Goal: Navigation & Orientation: Find specific page/section

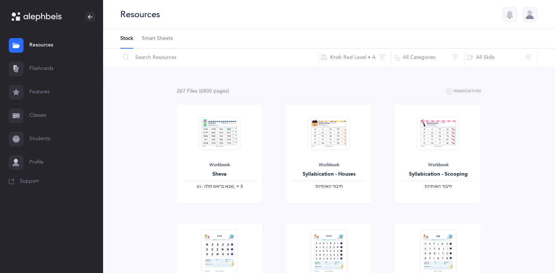
click at [34, 19] on icon at bounding box center [42, 17] width 38 height 8
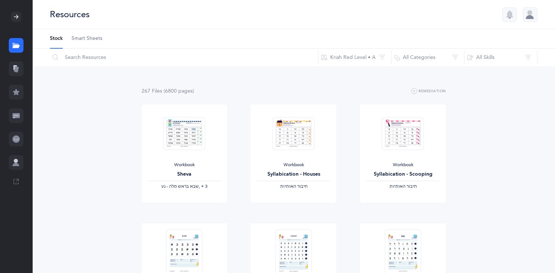
click at [13, 10] on div at bounding box center [16, 17] width 32 height 34
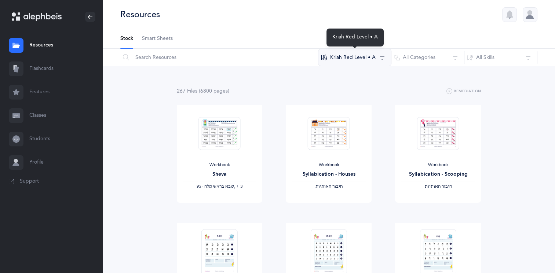
click at [375, 57] on button "Kriah Red Level • A" at bounding box center [354, 58] width 73 height 18
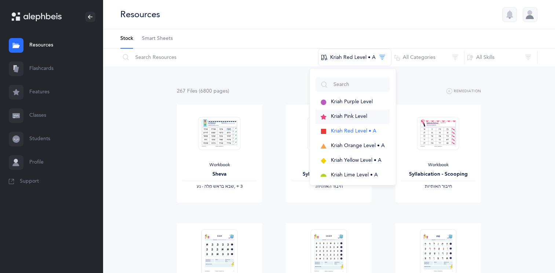
click at [340, 116] on span "Kriah Pink Level" at bounding box center [349, 117] width 36 height 6
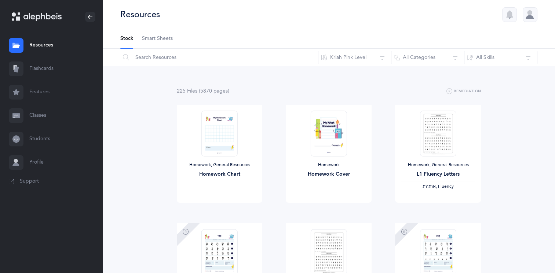
click at [44, 93] on link "Features" at bounding box center [51, 92] width 103 height 23
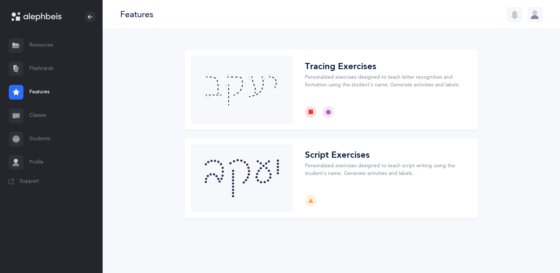
click at [35, 117] on link "Classes" at bounding box center [51, 115] width 103 height 23
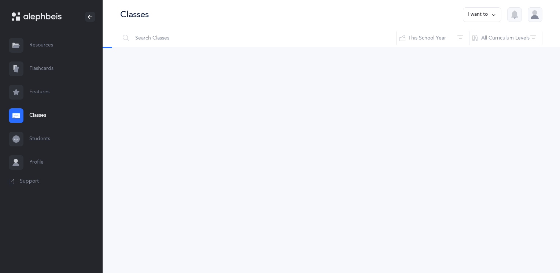
click at [43, 138] on link "Students" at bounding box center [51, 139] width 103 height 23
click at [43, 162] on link "Profile" at bounding box center [51, 162] width 103 height 23
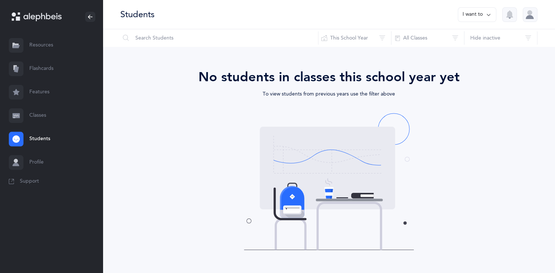
click at [37, 161] on link "Profile" at bounding box center [51, 162] width 103 height 23
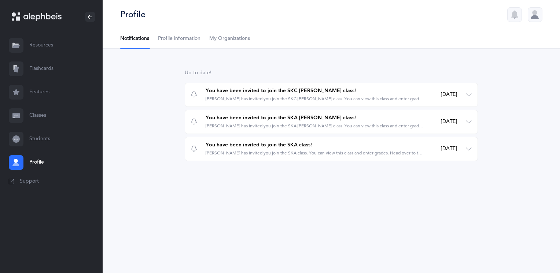
click at [40, 67] on link "Flashcards" at bounding box center [51, 68] width 103 height 23
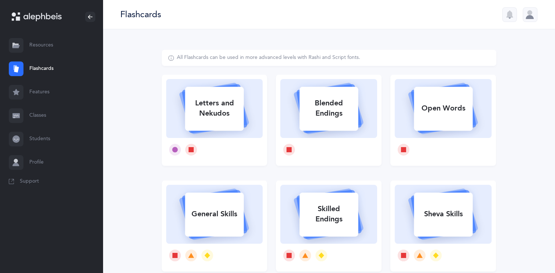
click at [38, 163] on link "Profile" at bounding box center [51, 162] width 103 height 23
